Goal: Navigation & Orientation: Go to known website

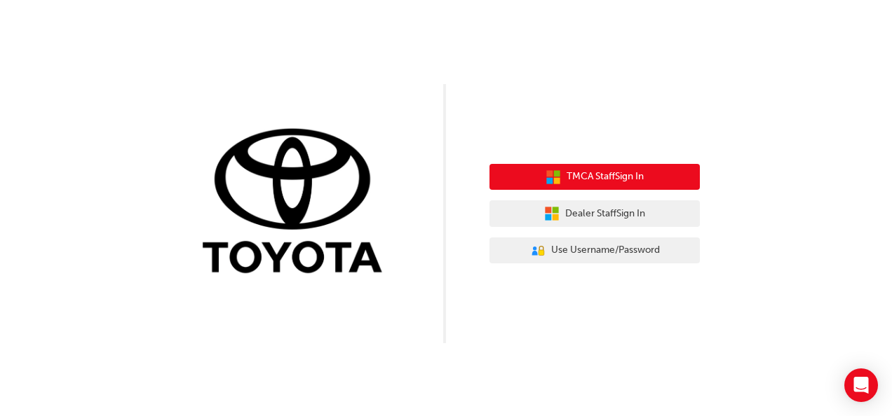
click at [621, 182] on span "TMCA Staff Sign In" at bounding box center [605, 177] width 77 height 16
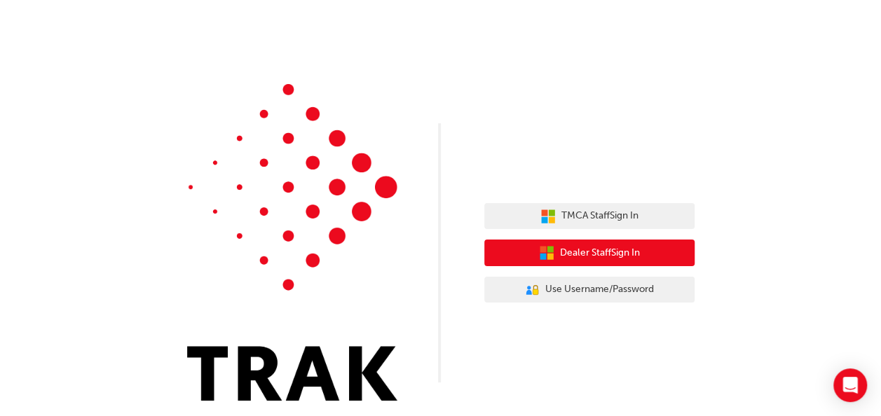
click at [583, 254] on span "Dealer Staff Sign In" at bounding box center [600, 253] width 80 height 16
